Goal: Transaction & Acquisition: Purchase product/service

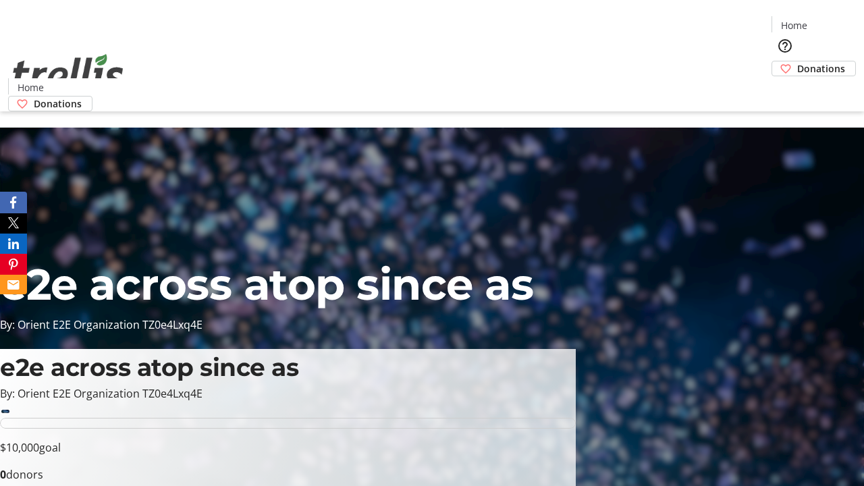
click at [797, 61] on span "Donations" at bounding box center [821, 68] width 48 height 14
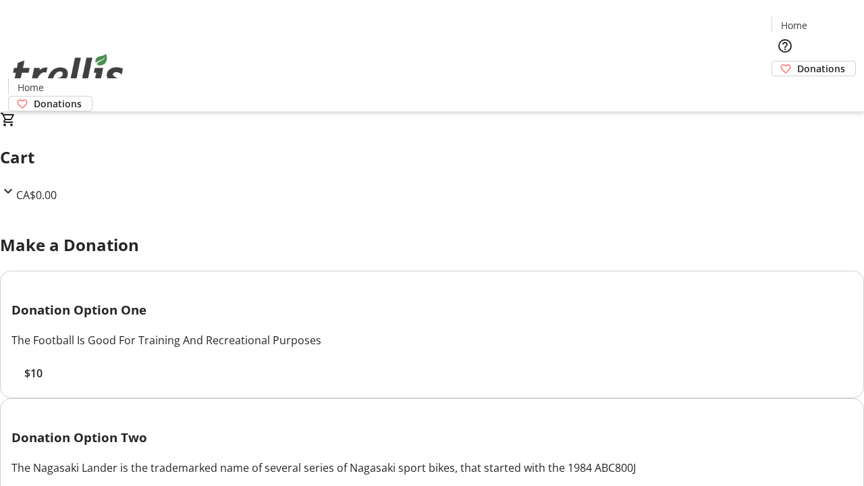
click at [43, 381] on span "$10" at bounding box center [33, 373] width 18 height 16
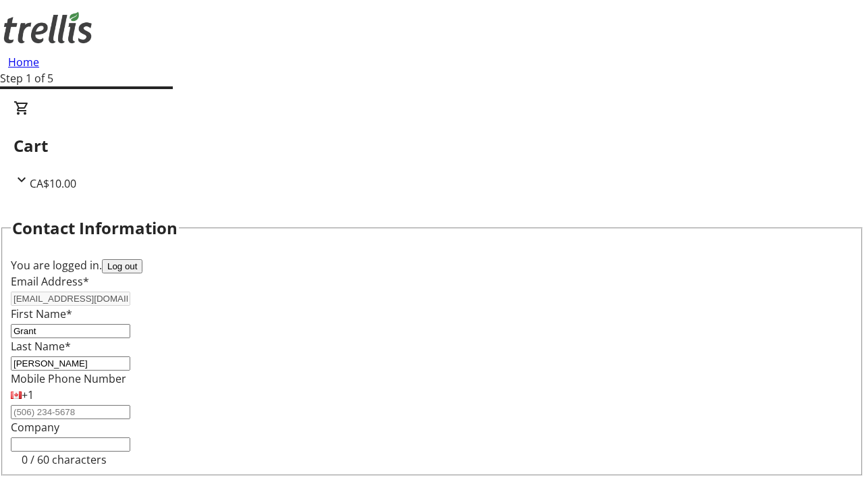
select select "BC"
select select "CA"
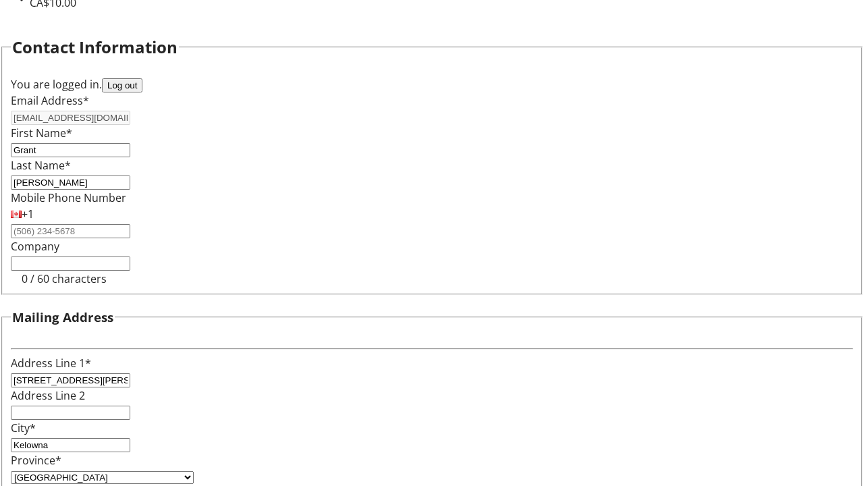
type input "V1Y 0C2"
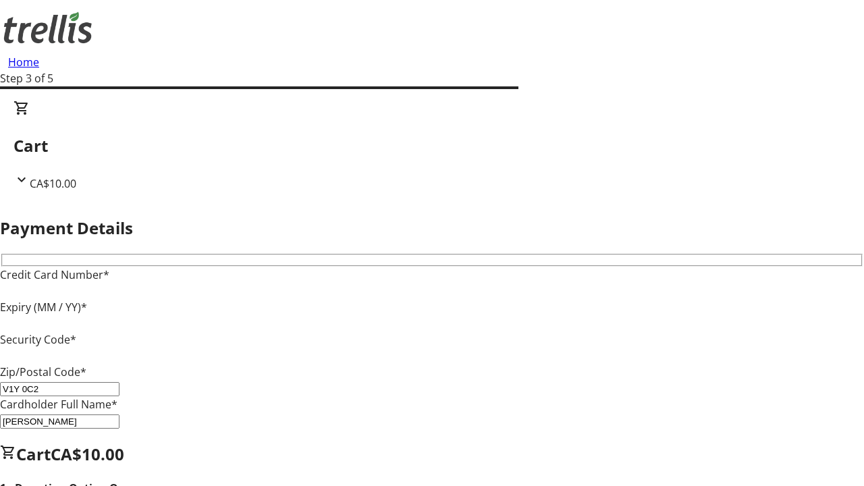
type input "V1Y 0C2"
